Goal: Navigation & Orientation: Find specific page/section

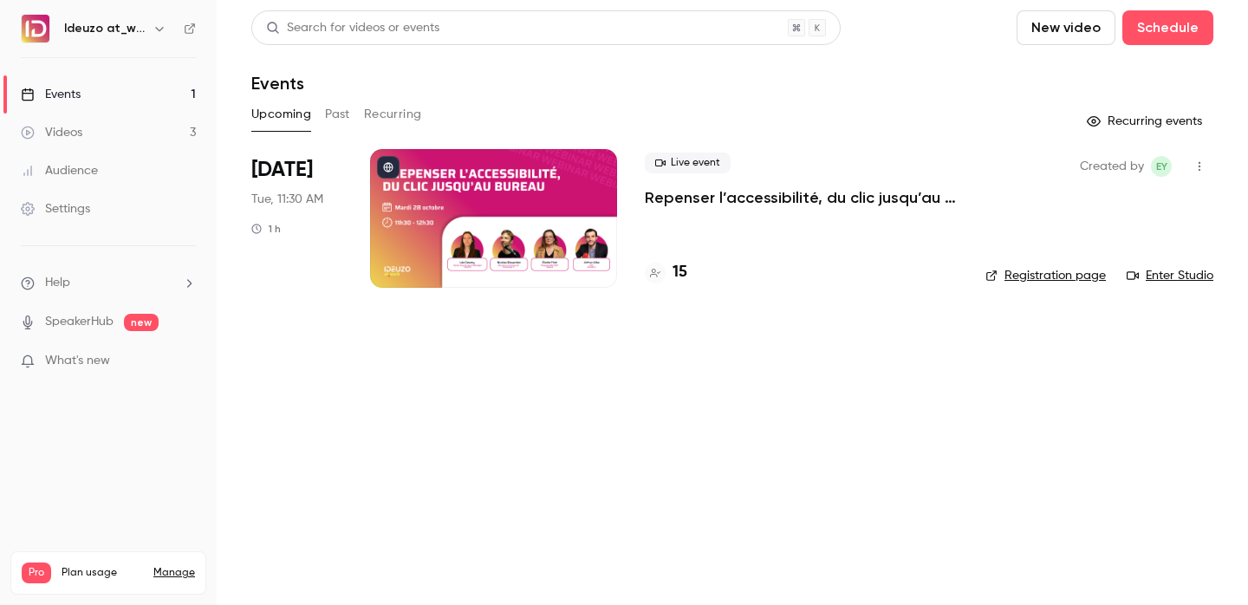
click at [680, 268] on h4 "15" at bounding box center [680, 272] width 15 height 23
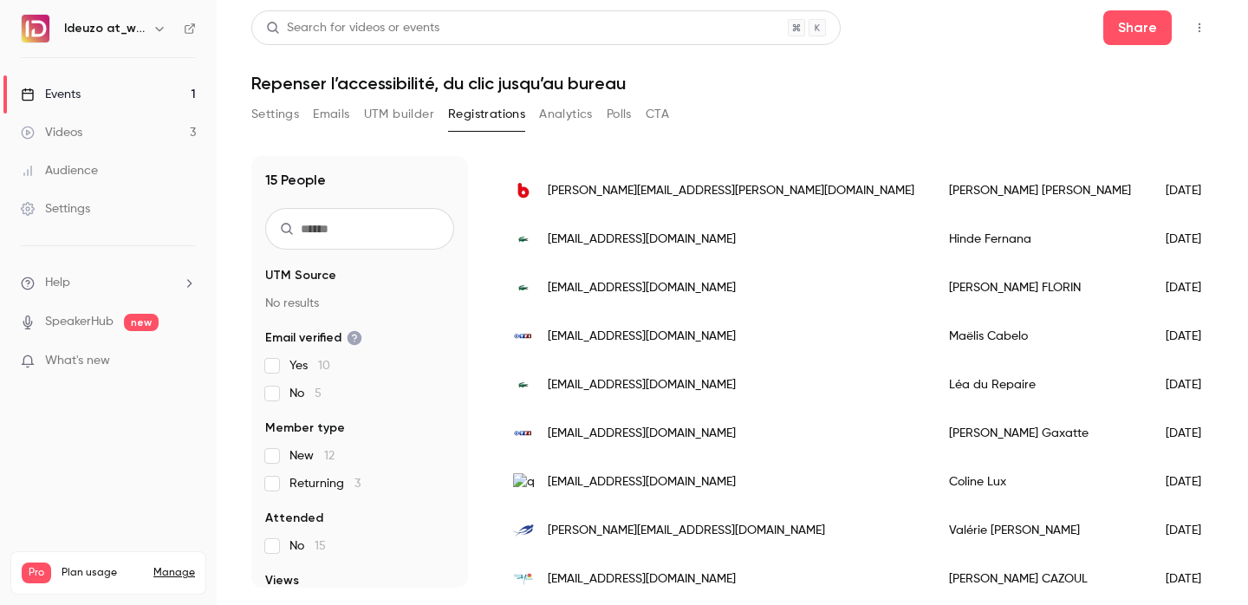
scroll to position [462, 0]
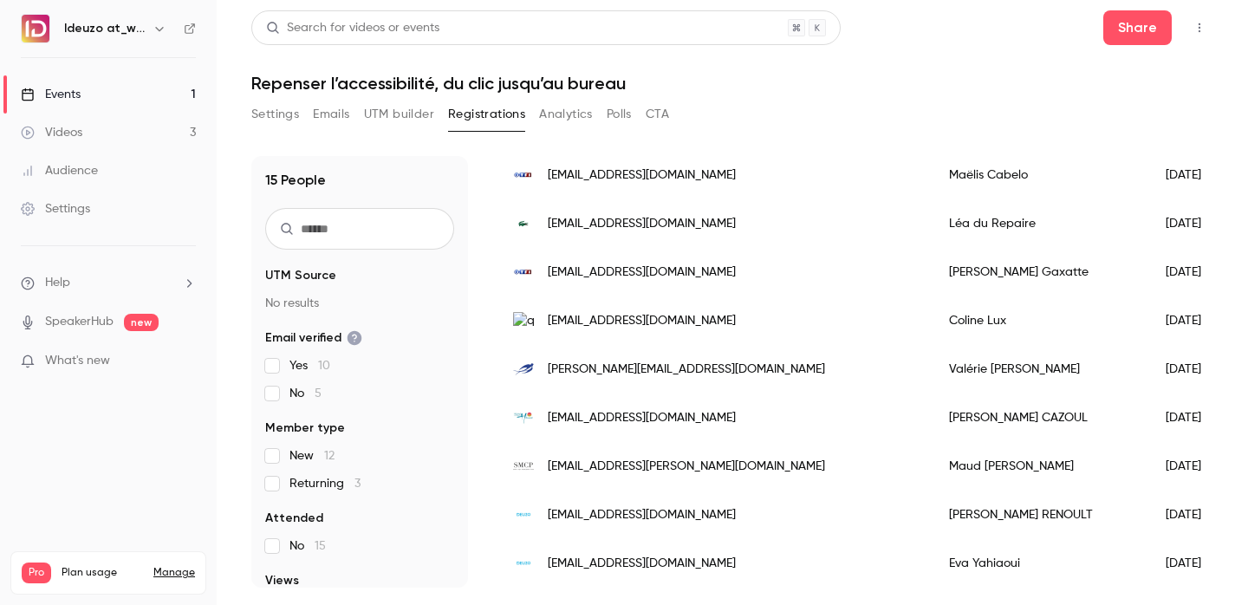
click at [141, 90] on link "Events 1" at bounding box center [108, 94] width 217 height 38
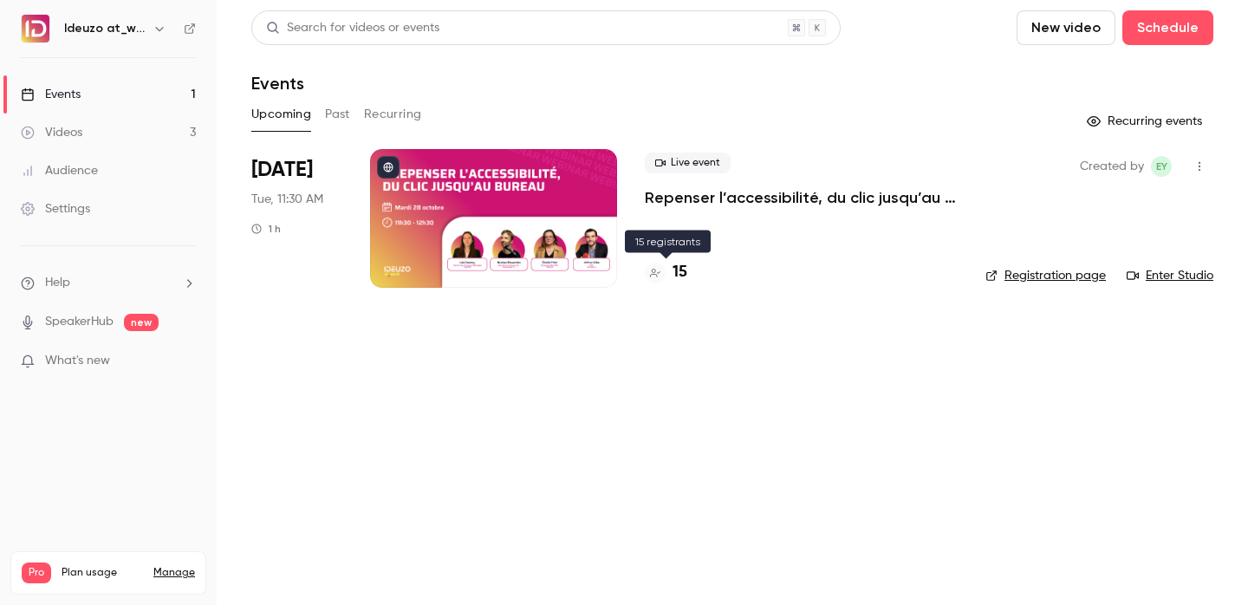
click at [678, 273] on h4 "15" at bounding box center [680, 272] width 15 height 23
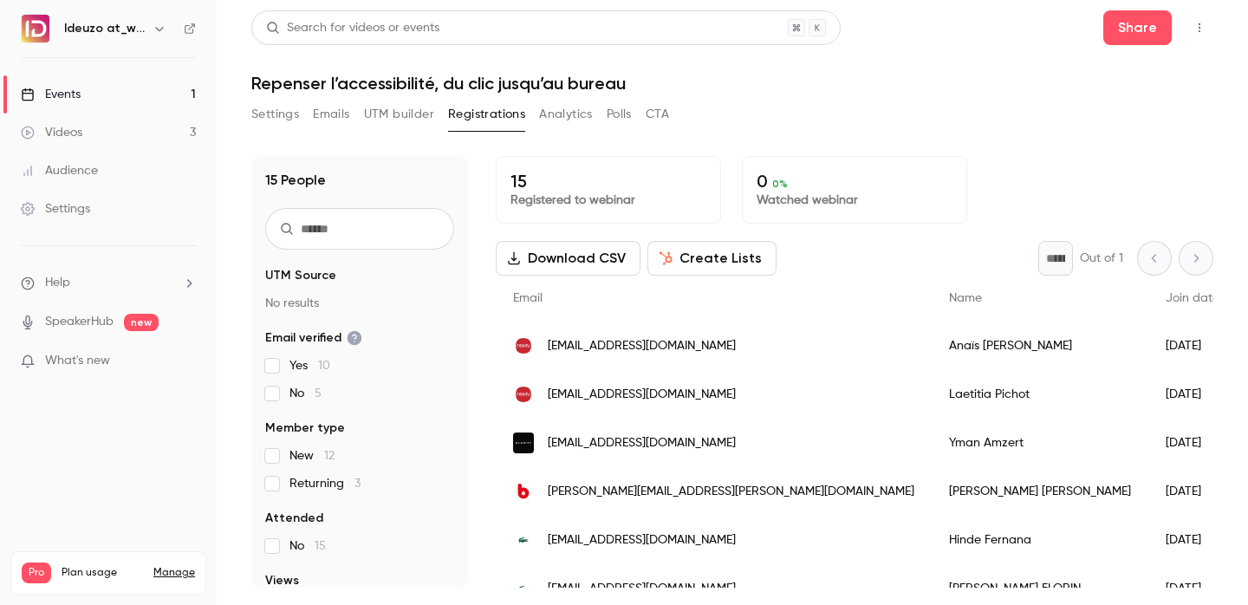
scroll to position [462, 0]
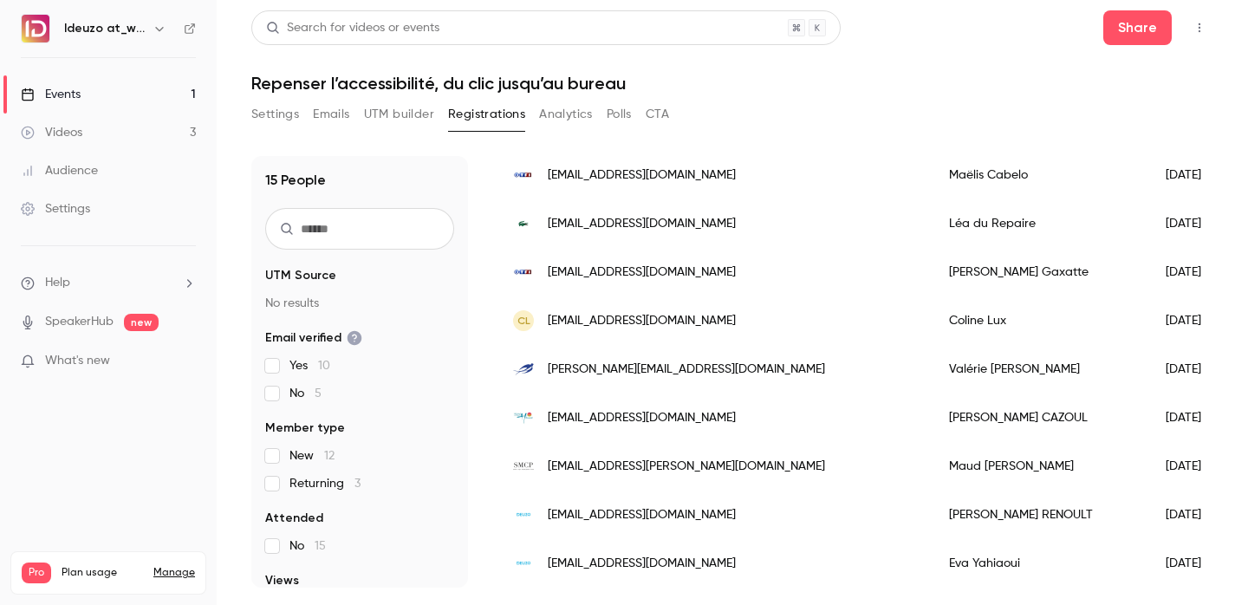
click at [106, 102] on link "Events 1" at bounding box center [108, 94] width 217 height 38
